Goal: Task Accomplishment & Management: Complete application form

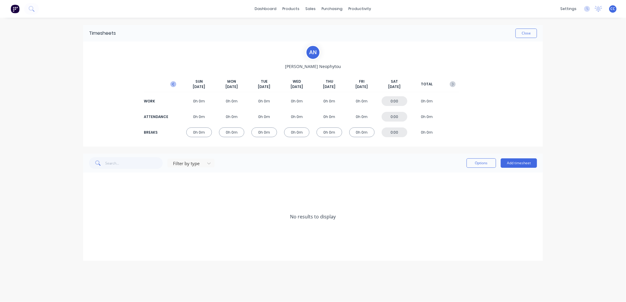
click at [172, 84] on icon "button" at bounding box center [173, 84] width 6 height 6
click at [202, 102] on div "0h 0m" at bounding box center [199, 101] width 26 height 10
click at [518, 164] on button "Add timesheet" at bounding box center [518, 162] width 36 height 9
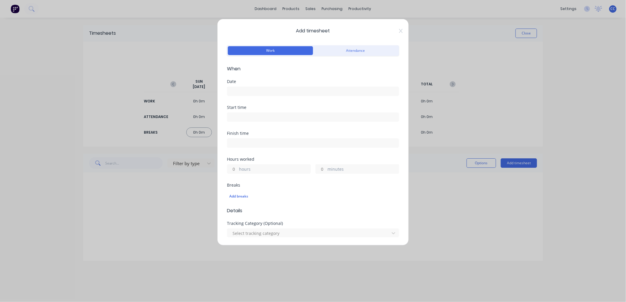
click at [287, 87] on input at bounding box center [312, 91] width 171 height 9
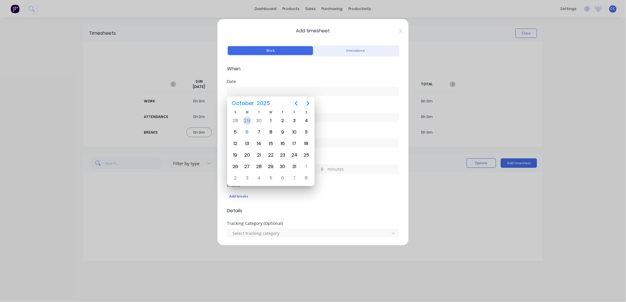
click at [246, 121] on div "29" at bounding box center [247, 120] width 9 height 9
type input "[DATE]"
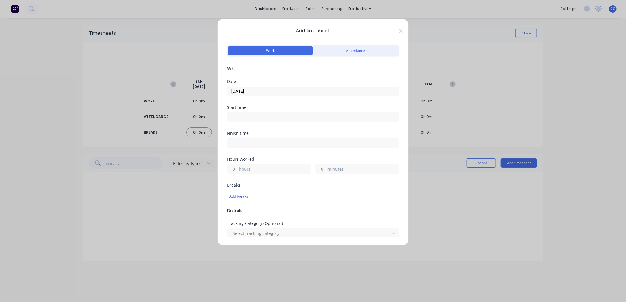
click at [275, 115] on input at bounding box center [312, 117] width 171 height 9
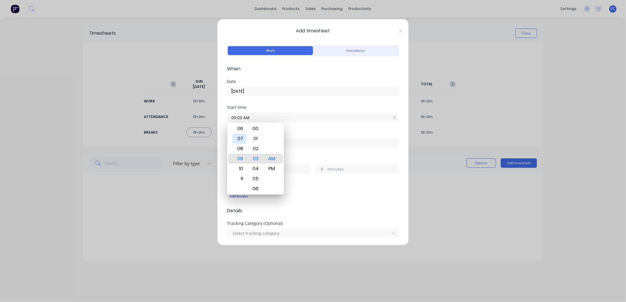
click at [240, 141] on div "07" at bounding box center [239, 139] width 14 height 10
click at [256, 139] on div "30" at bounding box center [255, 139] width 14 height 10
type input "07:30 AM"
click at [273, 159] on div "AM" at bounding box center [271, 159] width 14 height 10
click at [314, 153] on div "Finish time" at bounding box center [313, 144] width 172 height 26
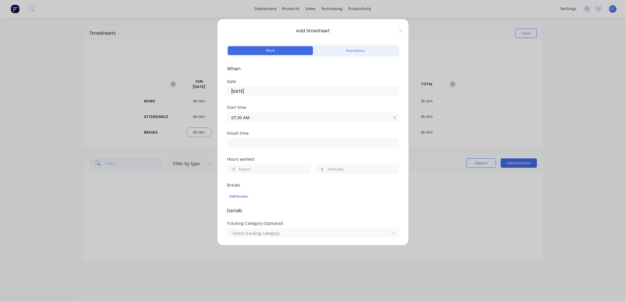
click at [277, 146] on input at bounding box center [312, 143] width 171 height 9
type input "11:04 AM"
type input "3"
type input "34"
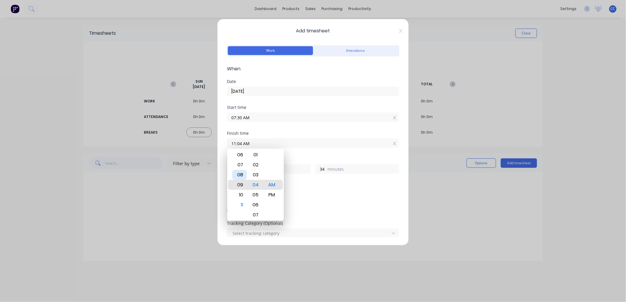
type input "09:04 AM"
type input "1"
type input "07:04 AM"
type input "23"
type input "05:04 AM"
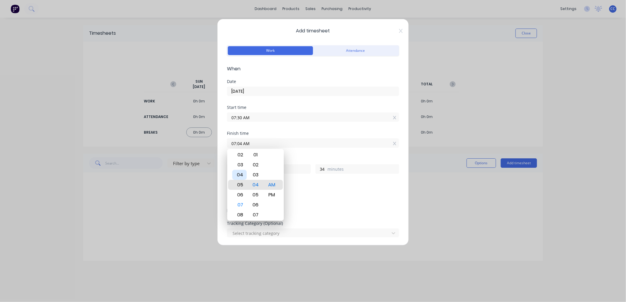
type input "21"
click at [240, 165] on div "03" at bounding box center [239, 165] width 14 height 10
type input "03:04 AM"
type input "19"
type input "03:08 AM"
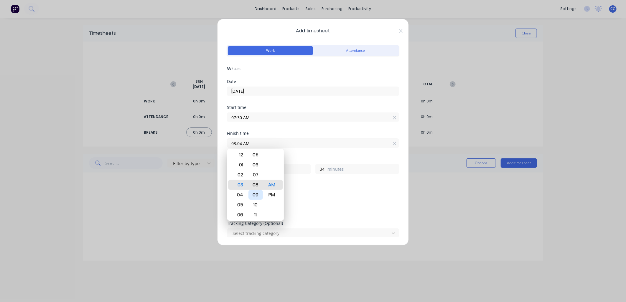
type input "38"
type input "03:13 AM"
type input "43"
type input "03:18 AM"
type input "48"
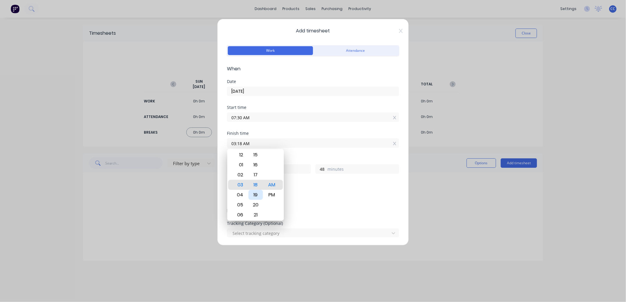
type input "03:19 AM"
type input "49"
type input "03:17 AM"
type input "47"
type input "03:14 AM"
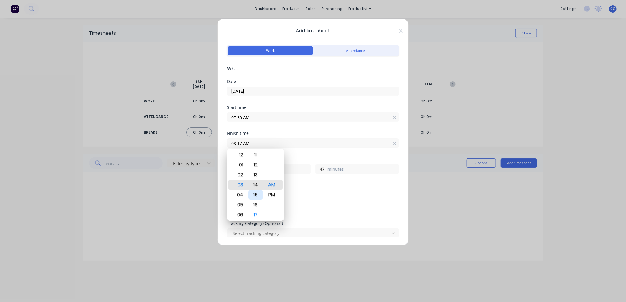
type input "44"
type input "03:11 AM"
type input "41"
type input "03:10 AM"
type input "40"
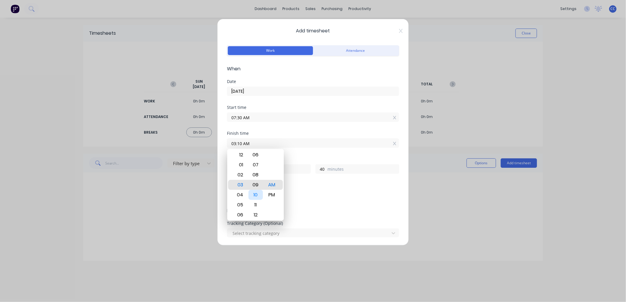
type input "03:09 AM"
type input "39"
type input "03:07 AM"
type input "37"
type input "03:05 AM"
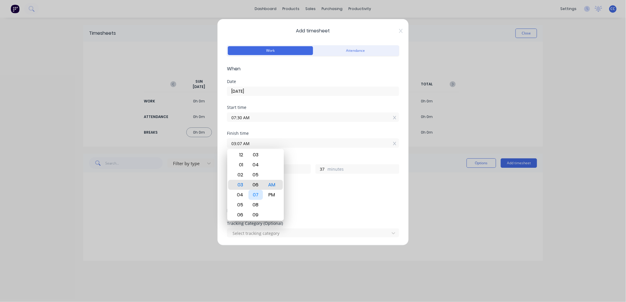
type input "35"
type input "03:04 AM"
type input "34"
type input "03:03 AM"
type input "33"
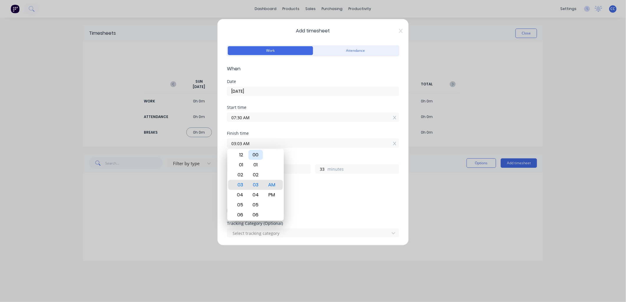
click at [256, 154] on div "00" at bounding box center [255, 155] width 14 height 10
type input "03:00 AM"
type input "30"
click at [273, 193] on div "PM" at bounding box center [271, 195] width 14 height 10
type input "03:00 PM"
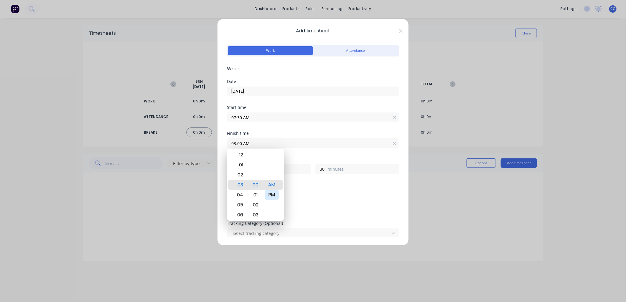
type input "7"
click at [337, 192] on div "Add breaks" at bounding box center [313, 196] width 172 height 12
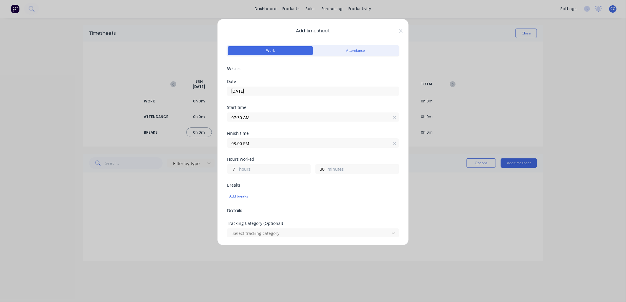
click at [337, 192] on div "Add breaks" at bounding box center [313, 196] width 172 height 12
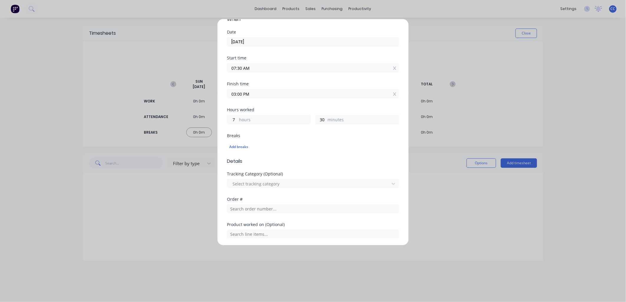
scroll to position [65, 0]
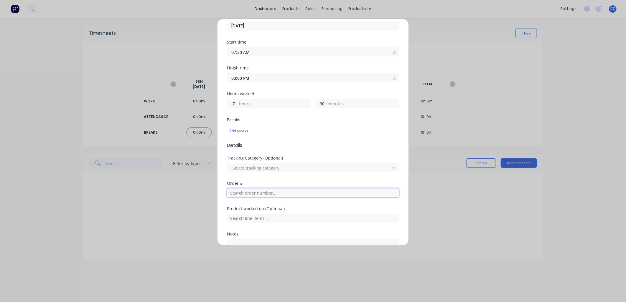
click at [309, 195] on input "text" at bounding box center [313, 192] width 172 height 9
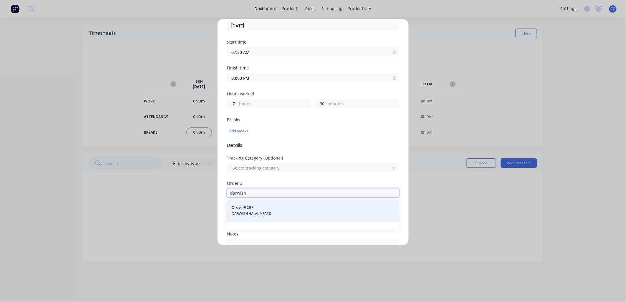
type input "darwish"
click at [301, 211] on span "DARWISH HALAL MEATS" at bounding box center [312, 213] width 163 height 5
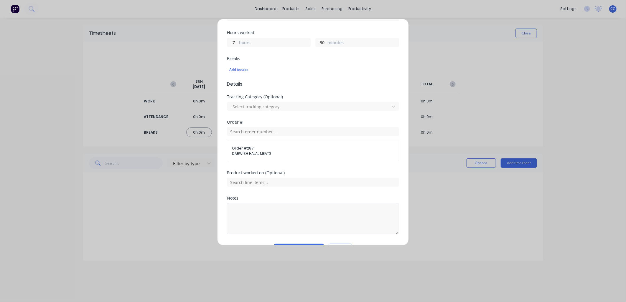
scroll to position [143, 0]
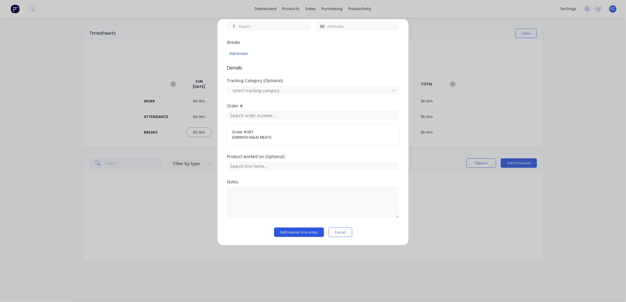
click at [293, 231] on button "Add manual time entry" at bounding box center [299, 232] width 50 height 9
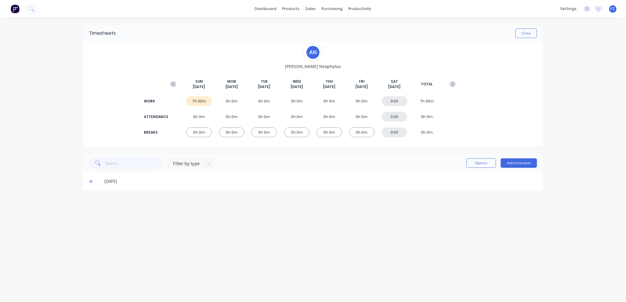
click at [302, 221] on div "Timesheets Close A N [PERSON_NAME] [DATE] [DATE] [DATE] [DATE] [DATE] [DATE] [D…" at bounding box center [312, 154] width 471 height 273
click at [117, 181] on div "[DATE]" at bounding box center [320, 181] width 432 height 6
click at [91, 183] on icon at bounding box center [91, 181] width 4 height 4
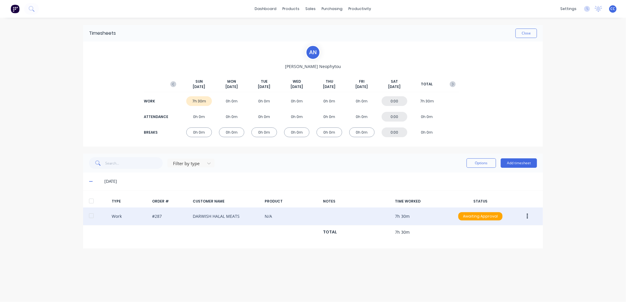
click at [523, 217] on button "button" at bounding box center [527, 216] width 14 height 11
click at [499, 194] on div "Edit" at bounding box center [505, 194] width 45 height 9
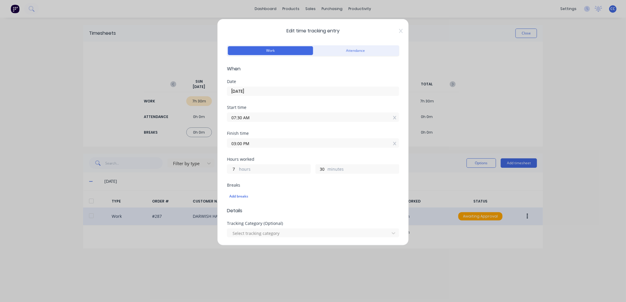
click at [282, 90] on input "[DATE]" at bounding box center [312, 91] width 171 height 9
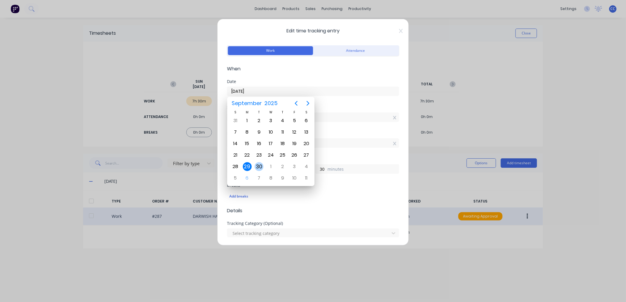
click at [259, 165] on div "30" at bounding box center [258, 166] width 9 height 9
type input "[DATE]"
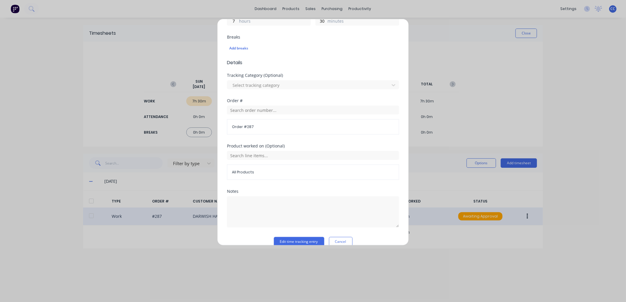
scroll to position [158, 0]
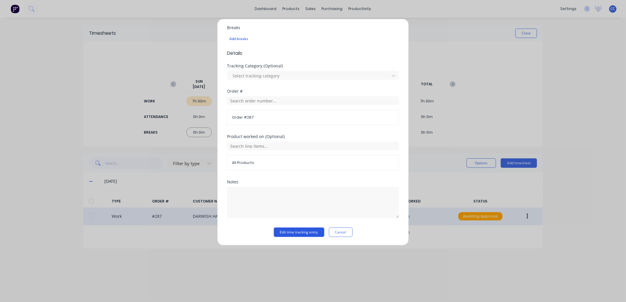
click at [286, 234] on button "Edit time tracking entry" at bounding box center [299, 232] width 50 height 9
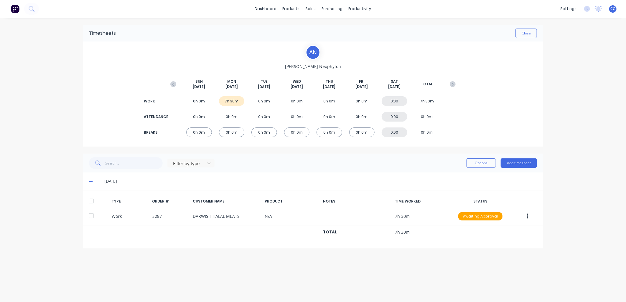
click at [271, 254] on div "Timesheets Close A N [PERSON_NAME] [DATE] [DATE] [DATE] [DATE] [DATE] [DATE] [D…" at bounding box center [312, 154] width 471 height 273
click at [518, 162] on button "Add timesheet" at bounding box center [518, 162] width 36 height 9
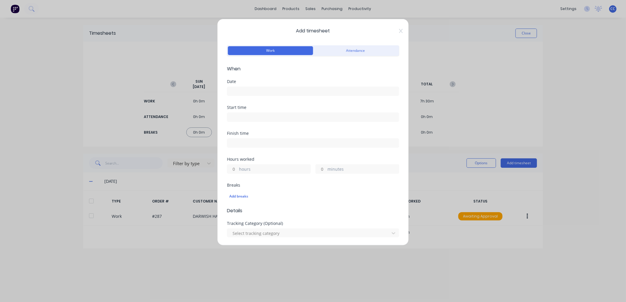
click at [276, 92] on input at bounding box center [312, 91] width 171 height 9
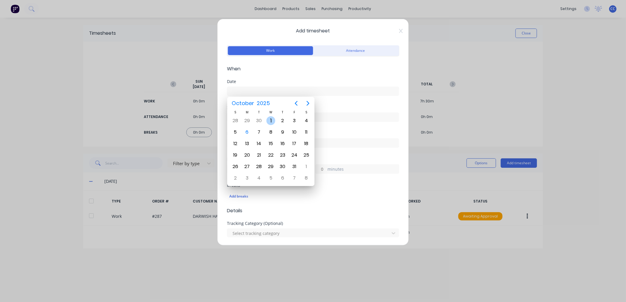
click at [267, 121] on div "1" at bounding box center [270, 120] width 9 height 9
type input "[DATE]"
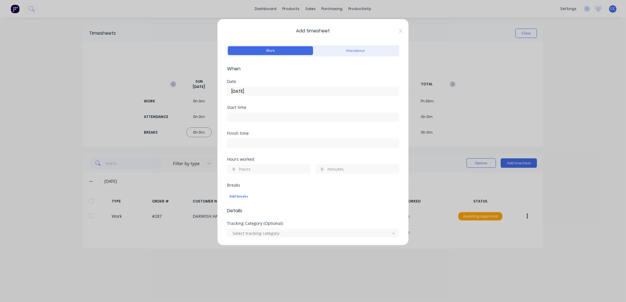
click at [287, 120] on input at bounding box center [312, 117] width 171 height 9
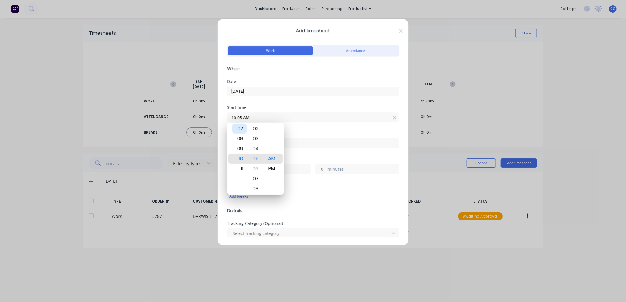
click at [242, 131] on div "07" at bounding box center [239, 129] width 14 height 10
click at [256, 177] on div "30" at bounding box center [255, 179] width 14 height 10
type input "07:30 AM"
click at [310, 154] on div "Finish time" at bounding box center [313, 144] width 172 height 26
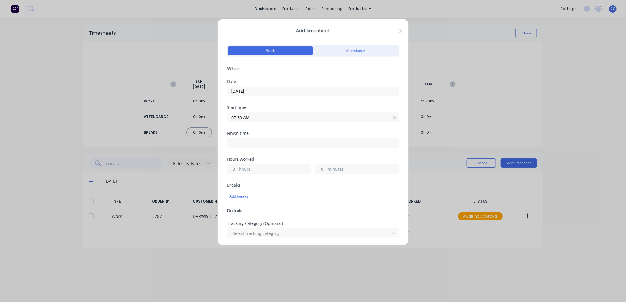
click at [276, 146] on input at bounding box center [312, 143] width 171 height 9
type input "11:05 AM"
type input "3"
type input "35"
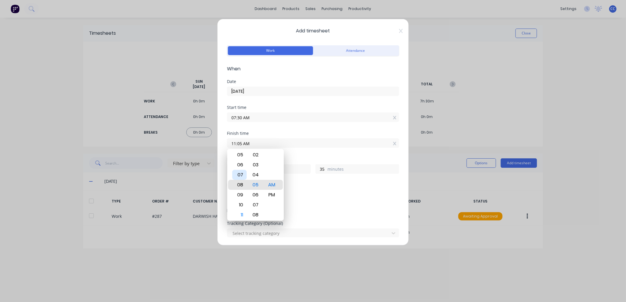
type input "08:05 AM"
type input "0"
type input "05:05 AM"
type input "21"
click at [236, 155] on div "02" at bounding box center [239, 155] width 14 height 10
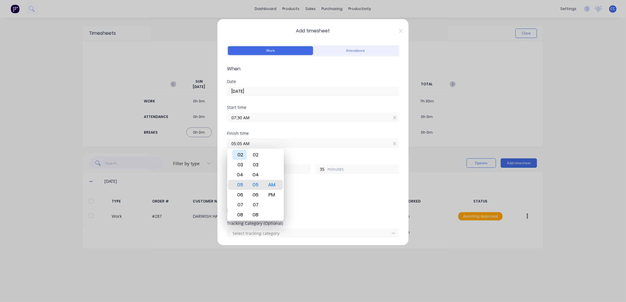
type input "02:05 AM"
type input "18"
type input "02:09 AM"
type input "39"
type input "02:14 AM"
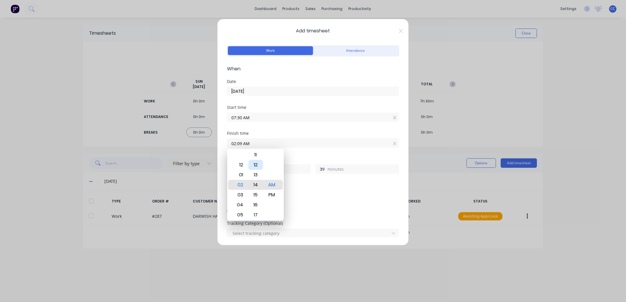
type input "44"
type input "02:20 AM"
type input "50"
type input "02:25 AM"
type input "55"
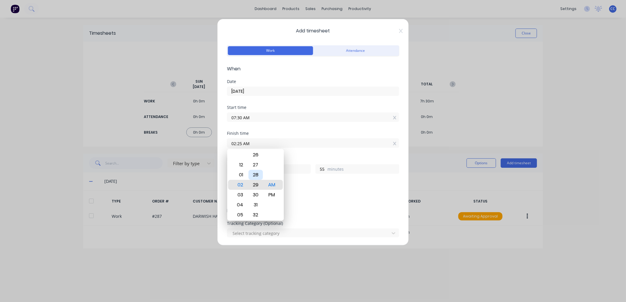
type input "02:29 AM"
type input "59"
click at [257, 193] on div "30" at bounding box center [255, 195] width 14 height 10
type input "02:30 AM"
type input "19"
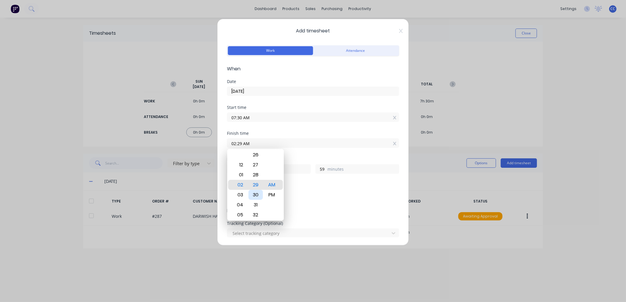
type input "0"
click at [271, 192] on div "PM" at bounding box center [271, 195] width 14 height 10
type input "02:30 PM"
type input "7"
click at [327, 197] on div "Add breaks" at bounding box center [312, 197] width 167 height 8
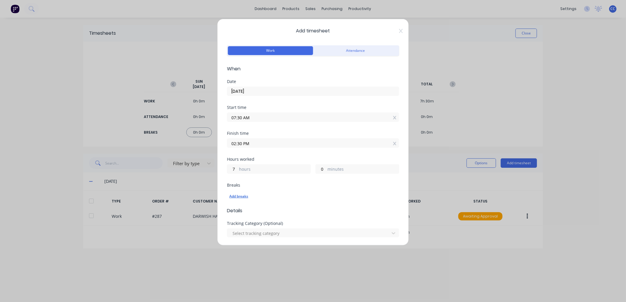
click at [327, 195] on div "Add breaks" at bounding box center [312, 197] width 167 height 8
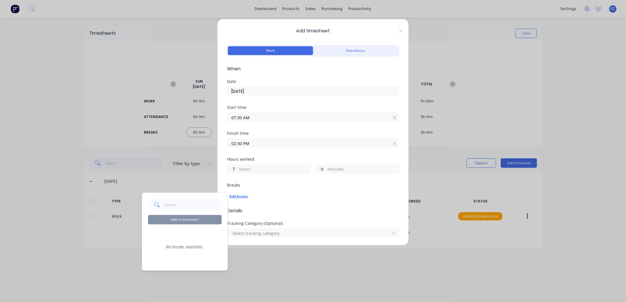
click at [325, 193] on div "Add breaks" at bounding box center [312, 197] width 167 height 8
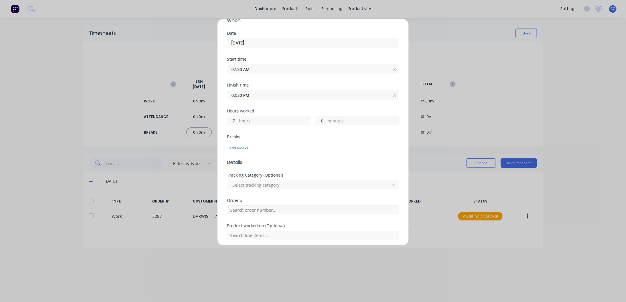
scroll to position [65, 0]
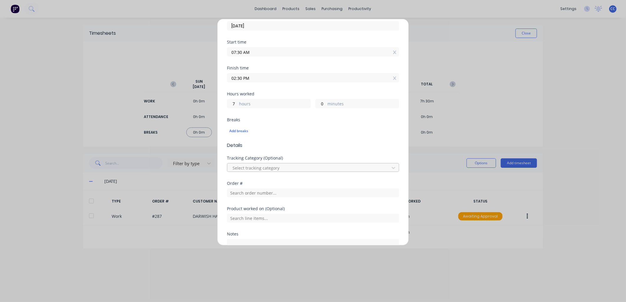
click at [304, 170] on div at bounding box center [309, 167] width 154 height 7
click at [316, 140] on div "Breaks Add breaks" at bounding box center [313, 130] width 172 height 24
click at [289, 190] on input "text" at bounding box center [313, 192] width 172 height 9
click at [527, 74] on div "Add timesheet Work Attendance When Date [DATE] Start time 07:30 AM Finish time …" at bounding box center [313, 151] width 626 height 302
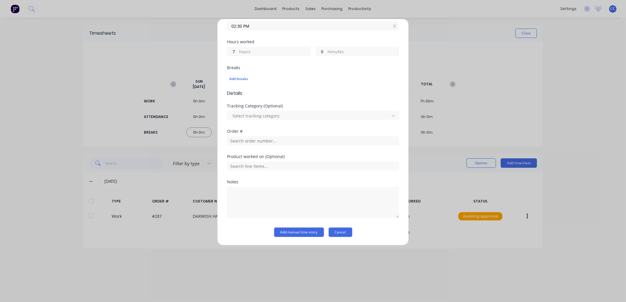
click at [332, 229] on button "Cancel" at bounding box center [340, 232] width 24 height 9
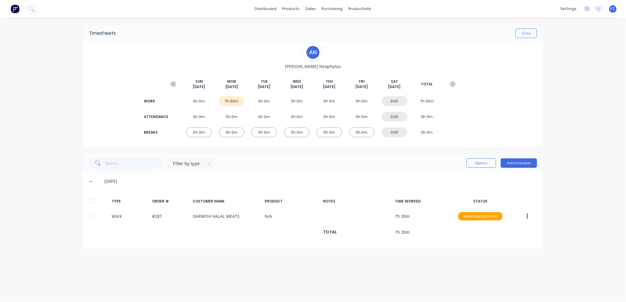
click at [365, 260] on div "Timesheets Close A N [PERSON_NAME] [DATE] [DATE] [DATE] [DATE] [DATE] [DATE] [D…" at bounding box center [312, 154] width 471 height 273
drag, startPoint x: 271, startPoint y: 262, endPoint x: 281, endPoint y: 263, distance: 9.5
click at [272, 262] on div "Timesheets Close A N [PERSON_NAME] [DATE] [DATE] [DATE] [DATE] [DATE] [DATE] [D…" at bounding box center [312, 154] width 471 height 273
